Goal: Task Accomplishment & Management: Manage account settings

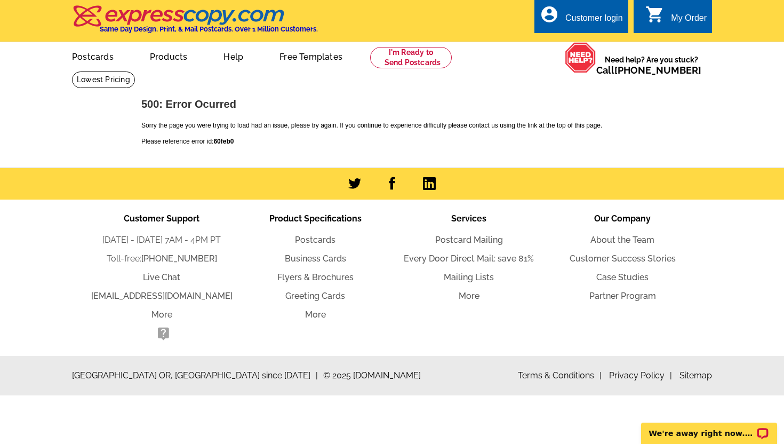
click at [569, 18] on div "Customer login" at bounding box center [594, 20] width 58 height 15
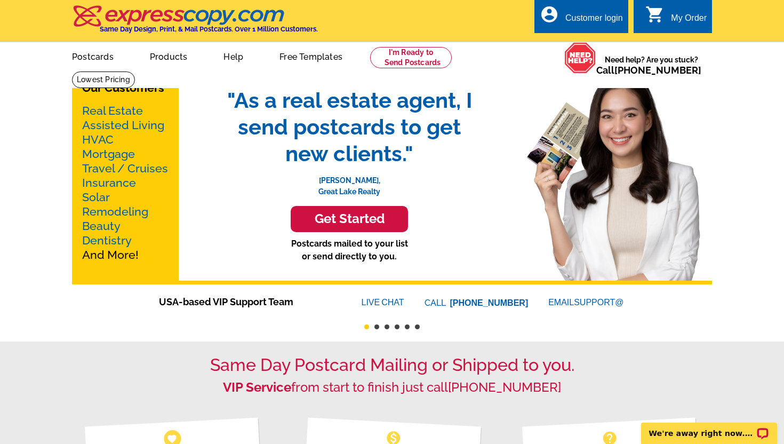
click at [685, 18] on div "My Order" at bounding box center [689, 20] width 36 height 15
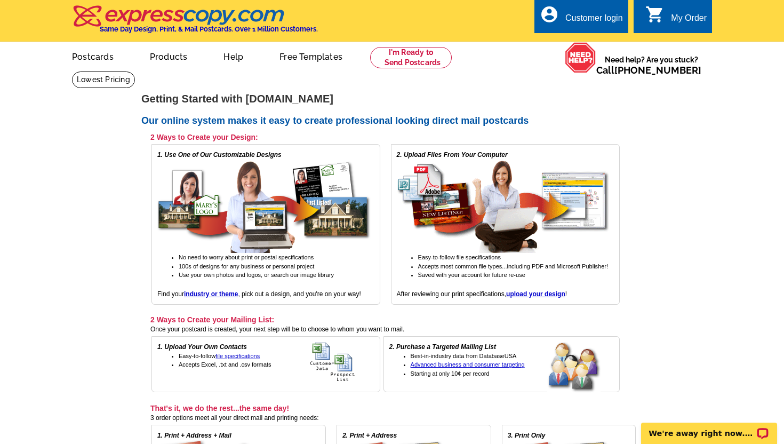
click at [562, 19] on link "account_circle Customer login" at bounding box center [581, 18] width 83 height 13
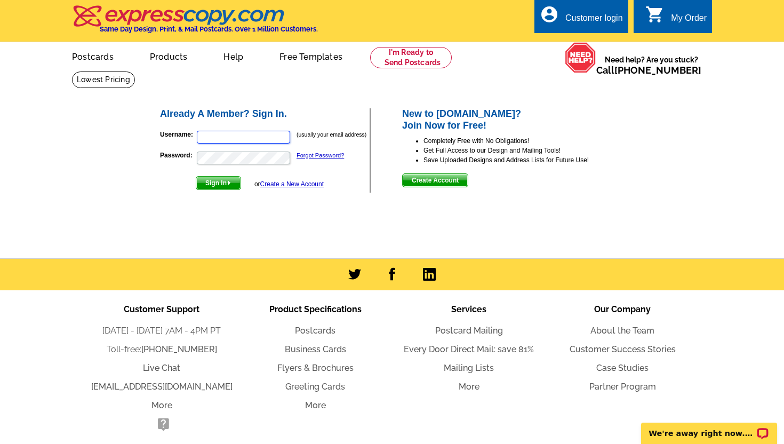
click at [210, 137] on input "Username:" at bounding box center [243, 137] width 93 height 13
type input "leah@leahragsac.com"
click at [233, 187] on span "Sign In" at bounding box center [218, 183] width 44 height 13
